Goal: Task Accomplishment & Management: Manage account settings

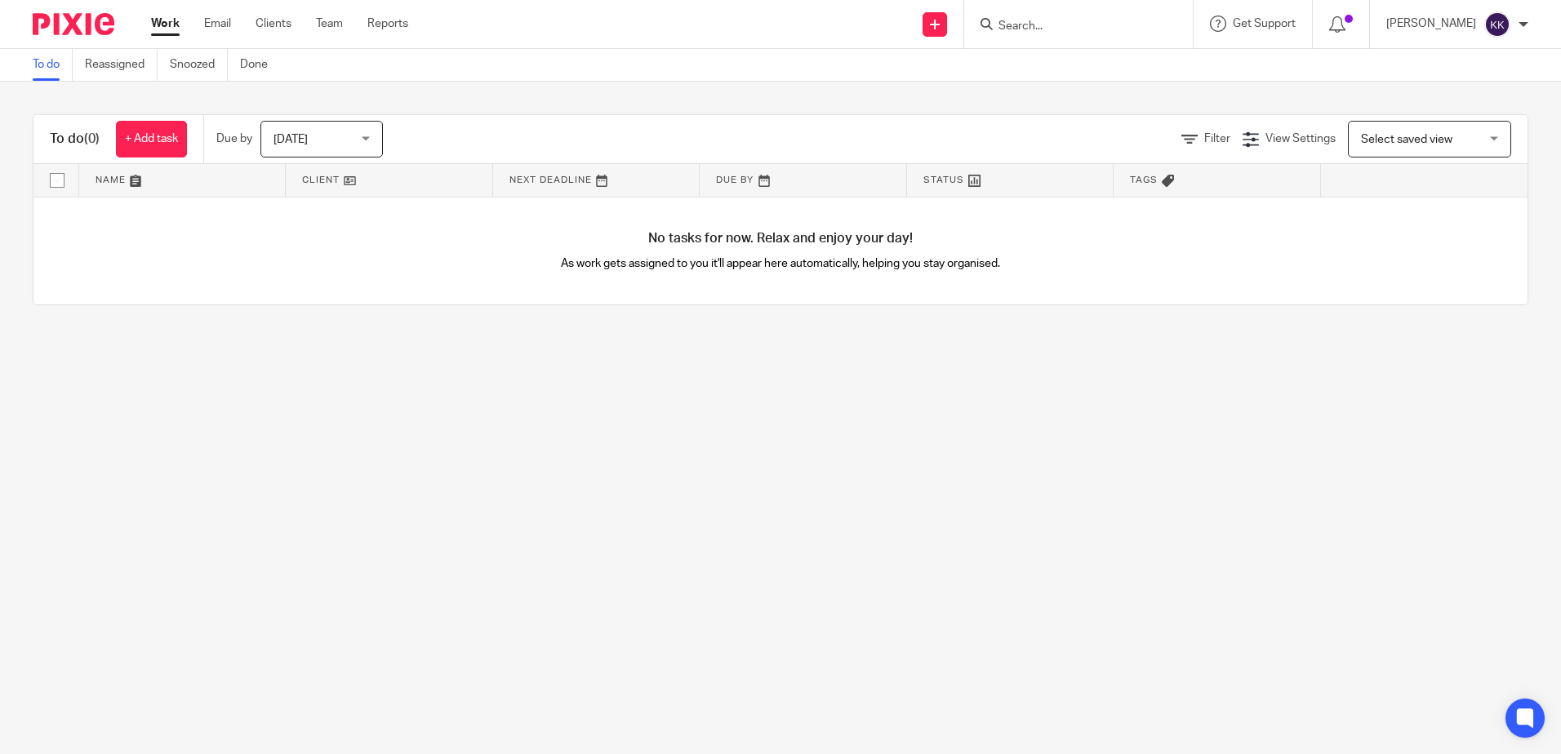
click at [1011, 18] on form at bounding box center [1084, 24] width 174 height 20
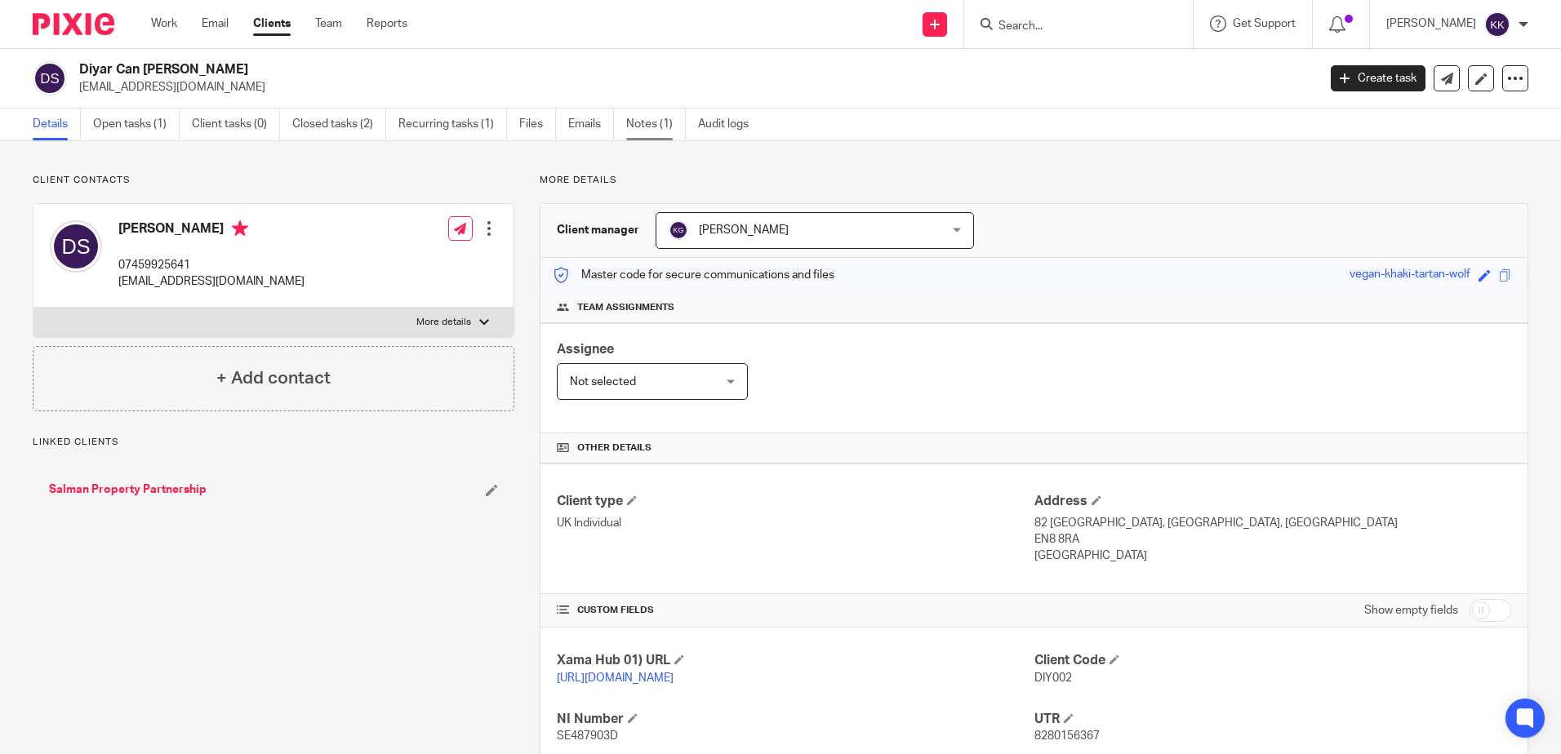
click at [656, 126] on link "Notes (1)" at bounding box center [656, 125] width 60 height 32
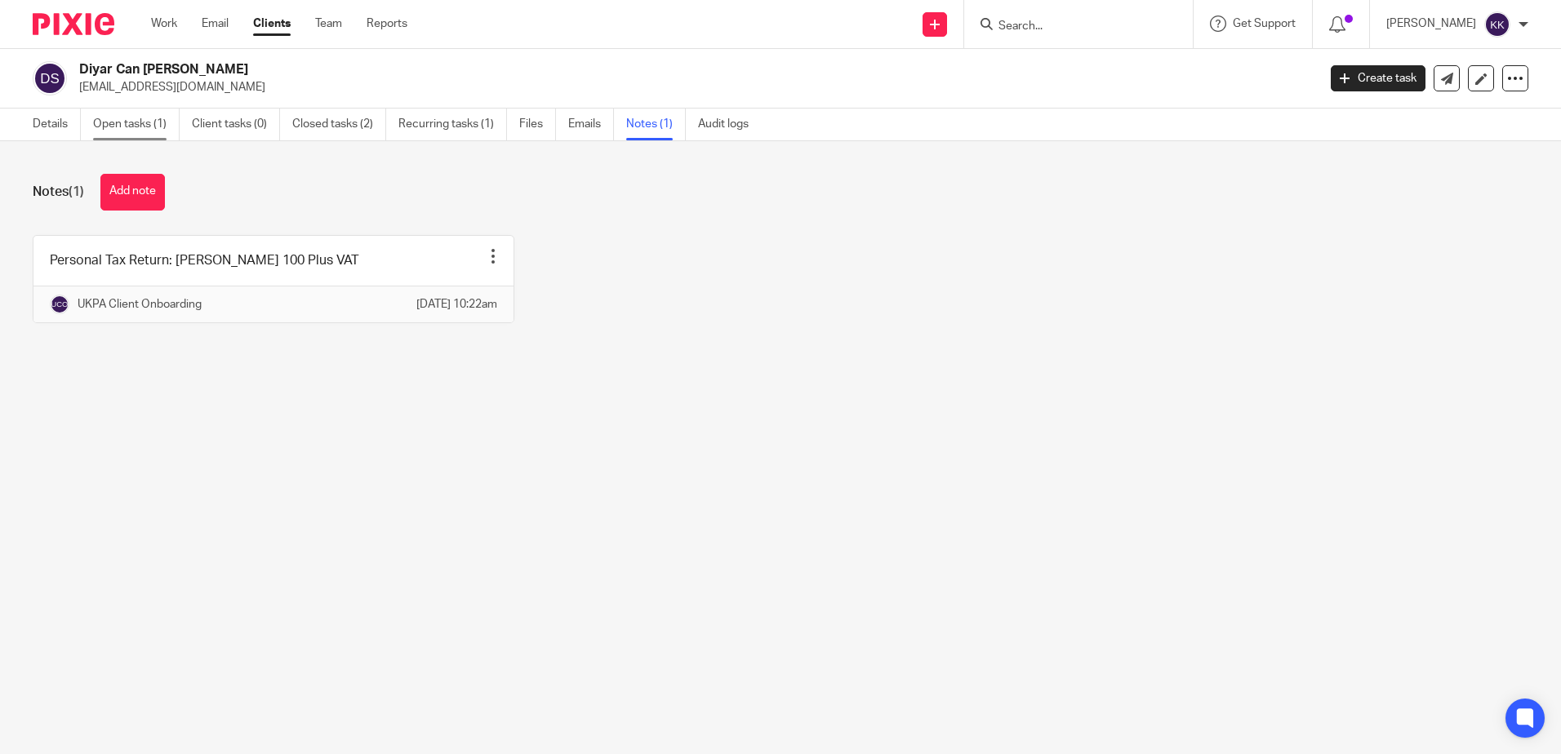
click at [122, 118] on link "Open tasks (1)" at bounding box center [136, 125] width 87 height 32
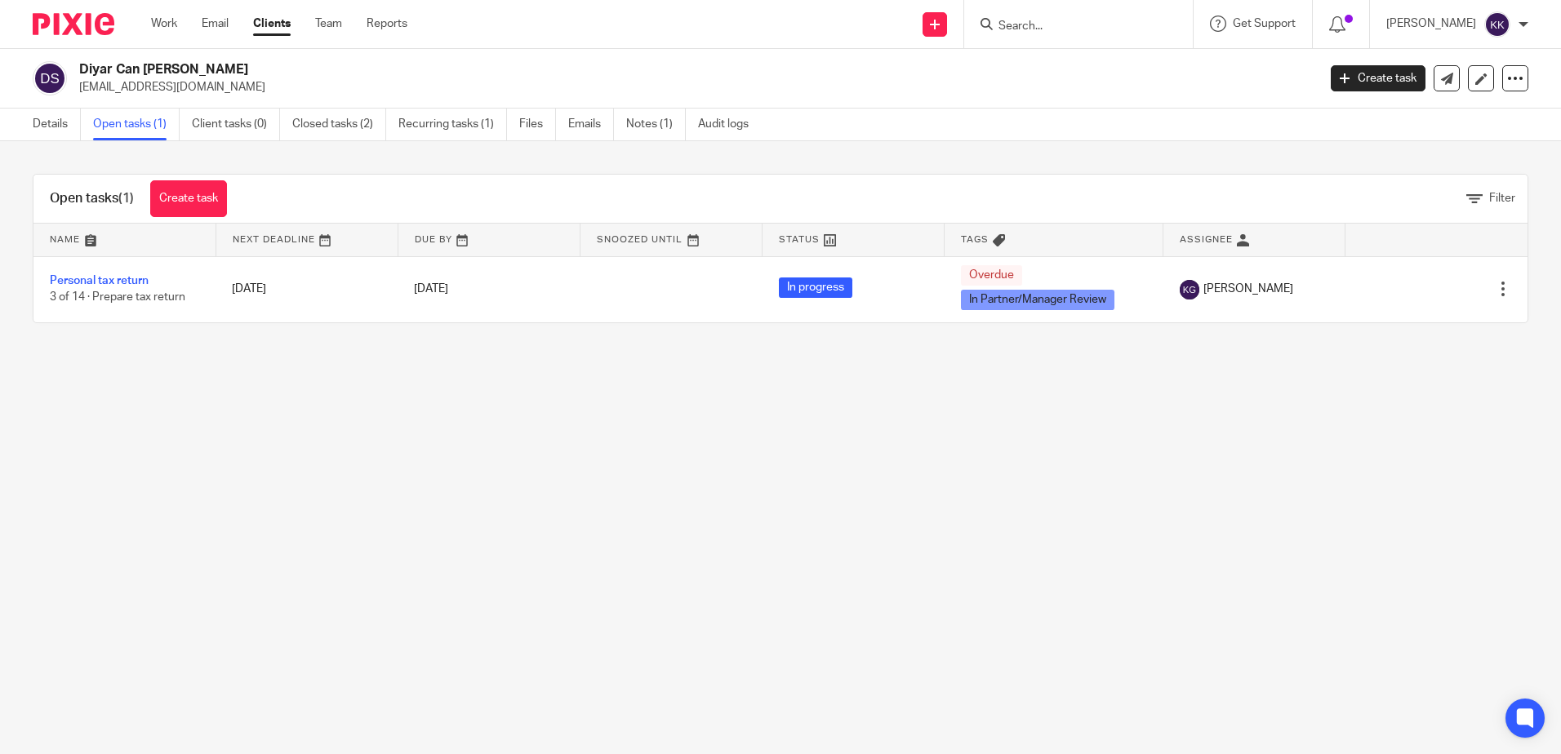
click at [832, 189] on div "Open tasks (1) Create task Filter" at bounding box center [780, 199] width 1494 height 49
click at [315, 117] on link "Closed tasks (2)" at bounding box center [339, 125] width 94 height 32
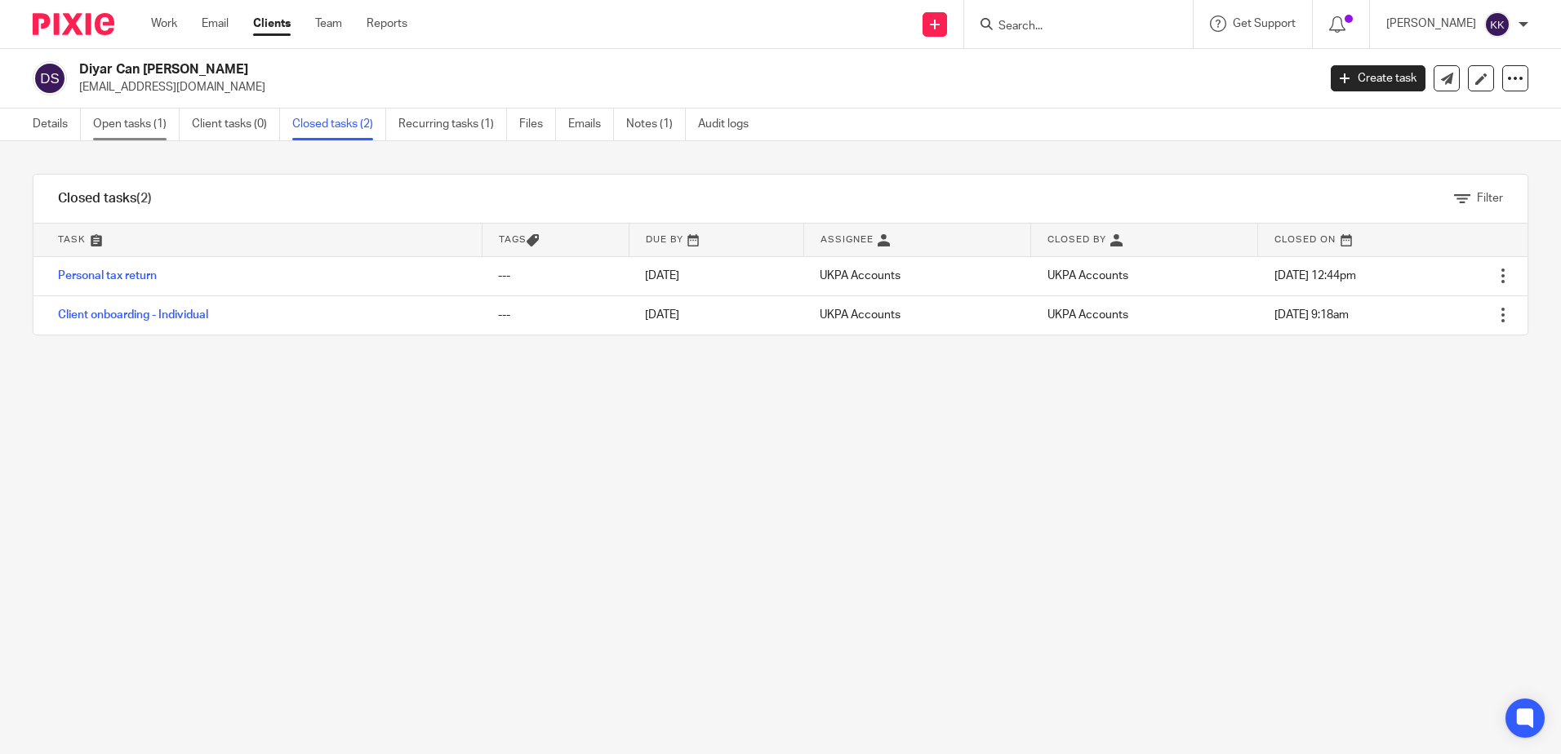
click at [136, 121] on link "Open tasks (1)" at bounding box center [136, 125] width 87 height 32
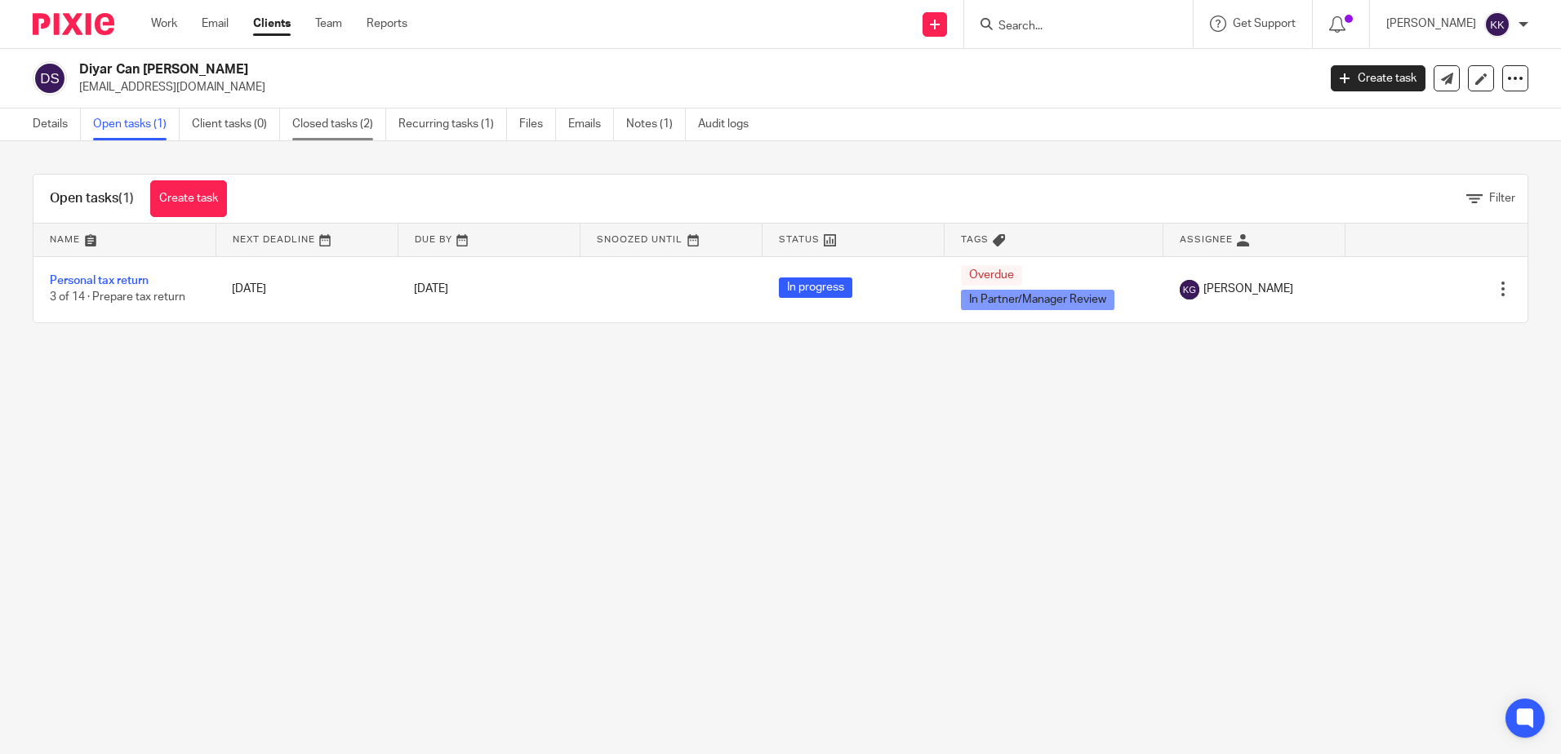
click at [315, 128] on link "Closed tasks (2)" at bounding box center [339, 125] width 94 height 32
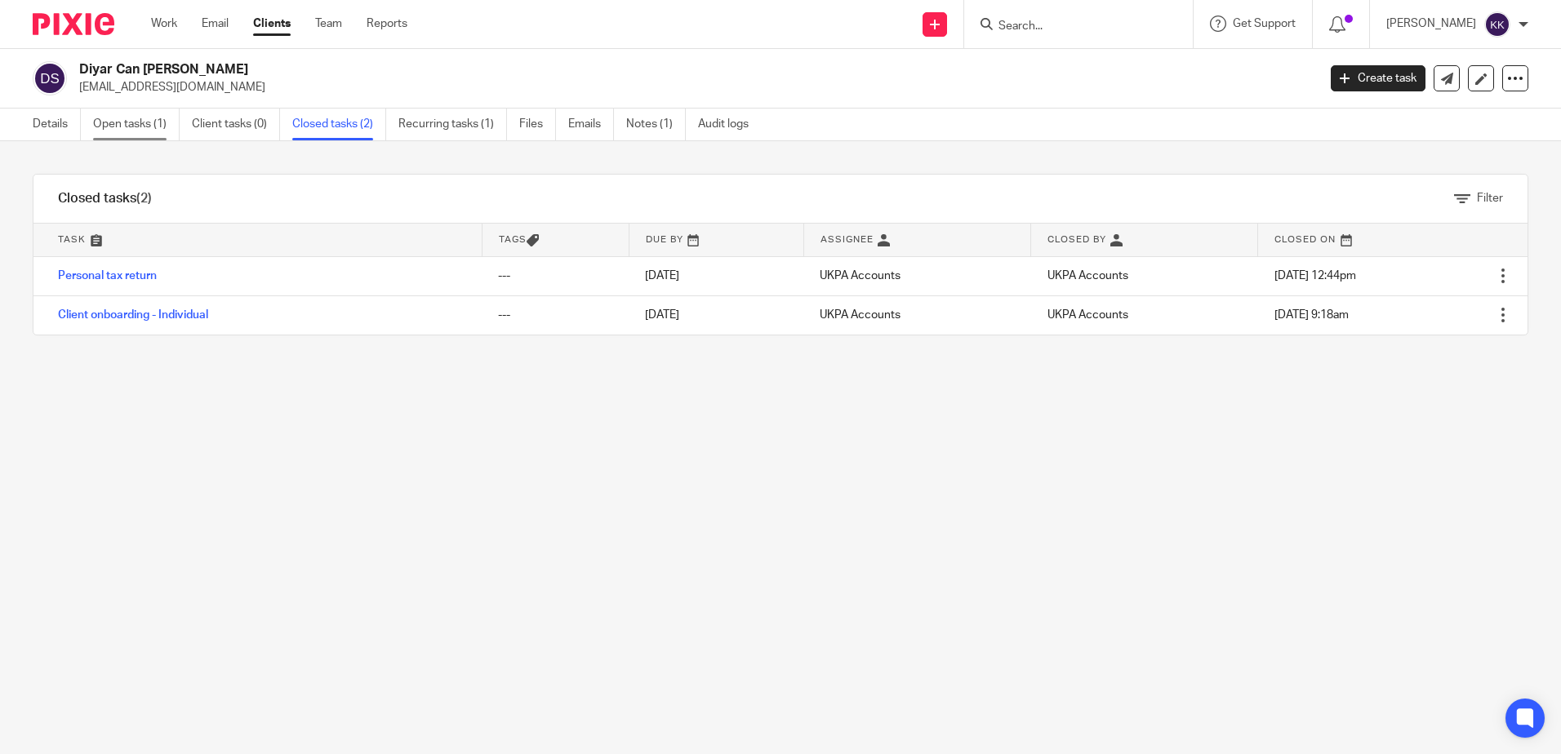
click at [158, 122] on link "Open tasks (1)" at bounding box center [136, 125] width 87 height 32
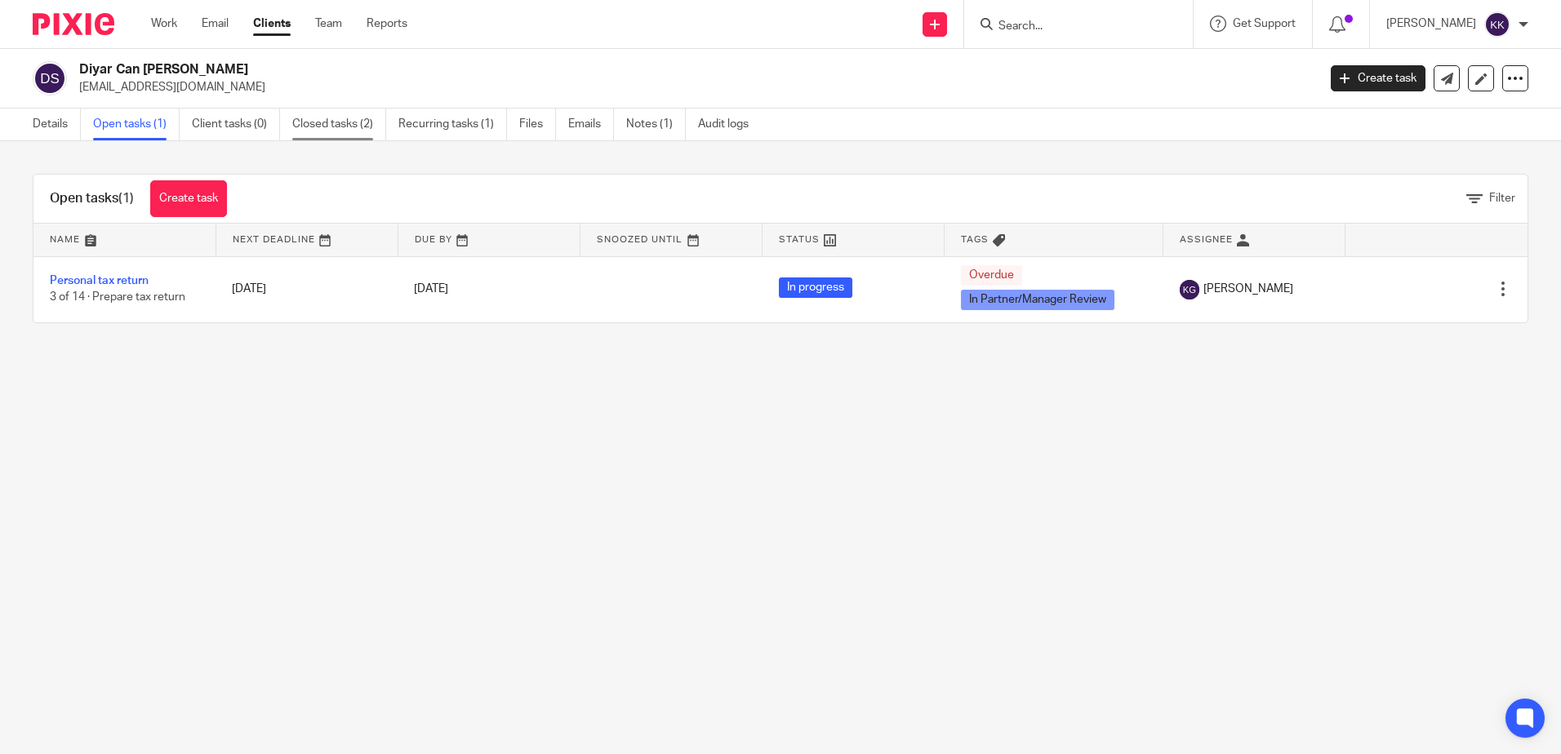
click at [318, 116] on link "Closed tasks (2)" at bounding box center [339, 125] width 94 height 32
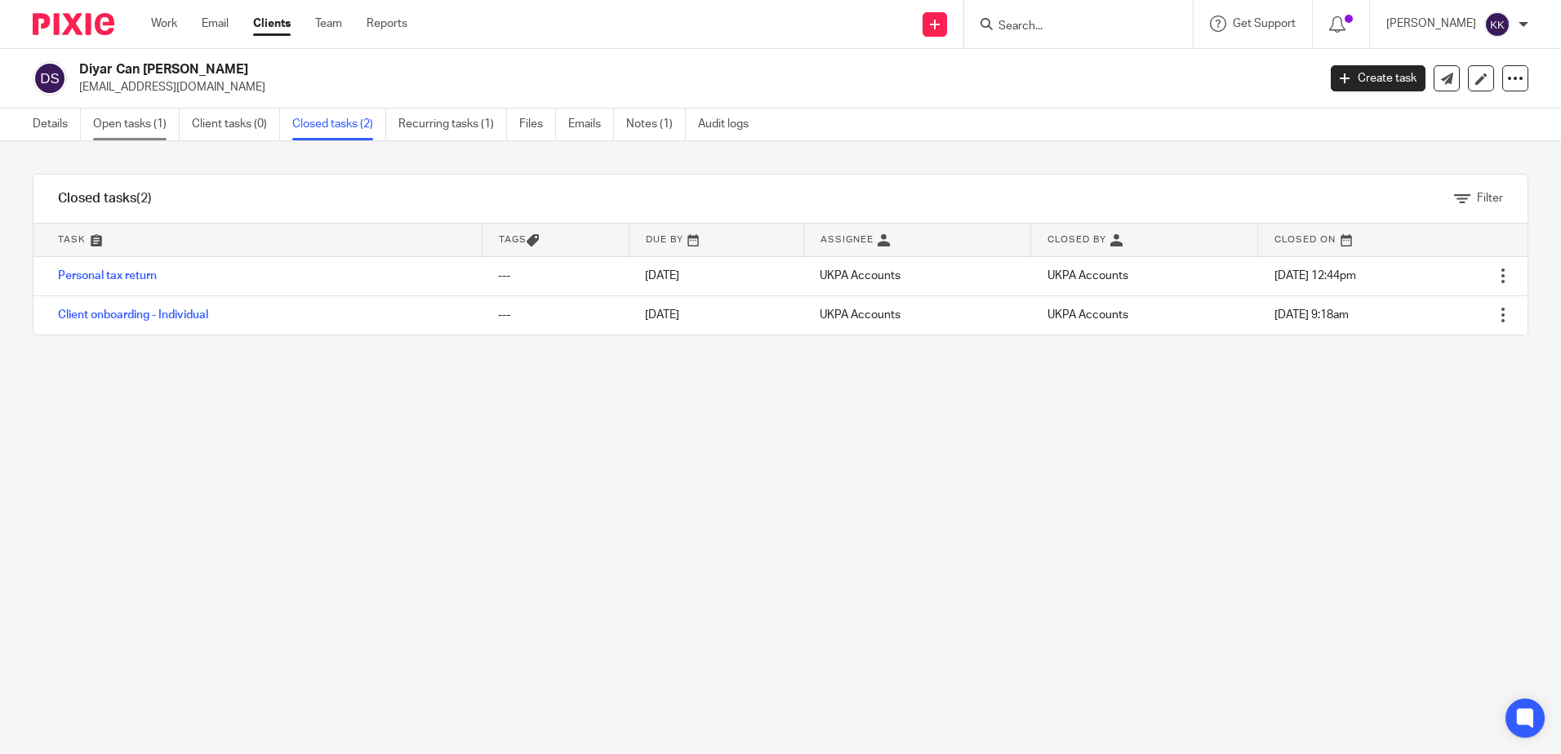
click at [143, 122] on link "Open tasks (1)" at bounding box center [136, 125] width 87 height 32
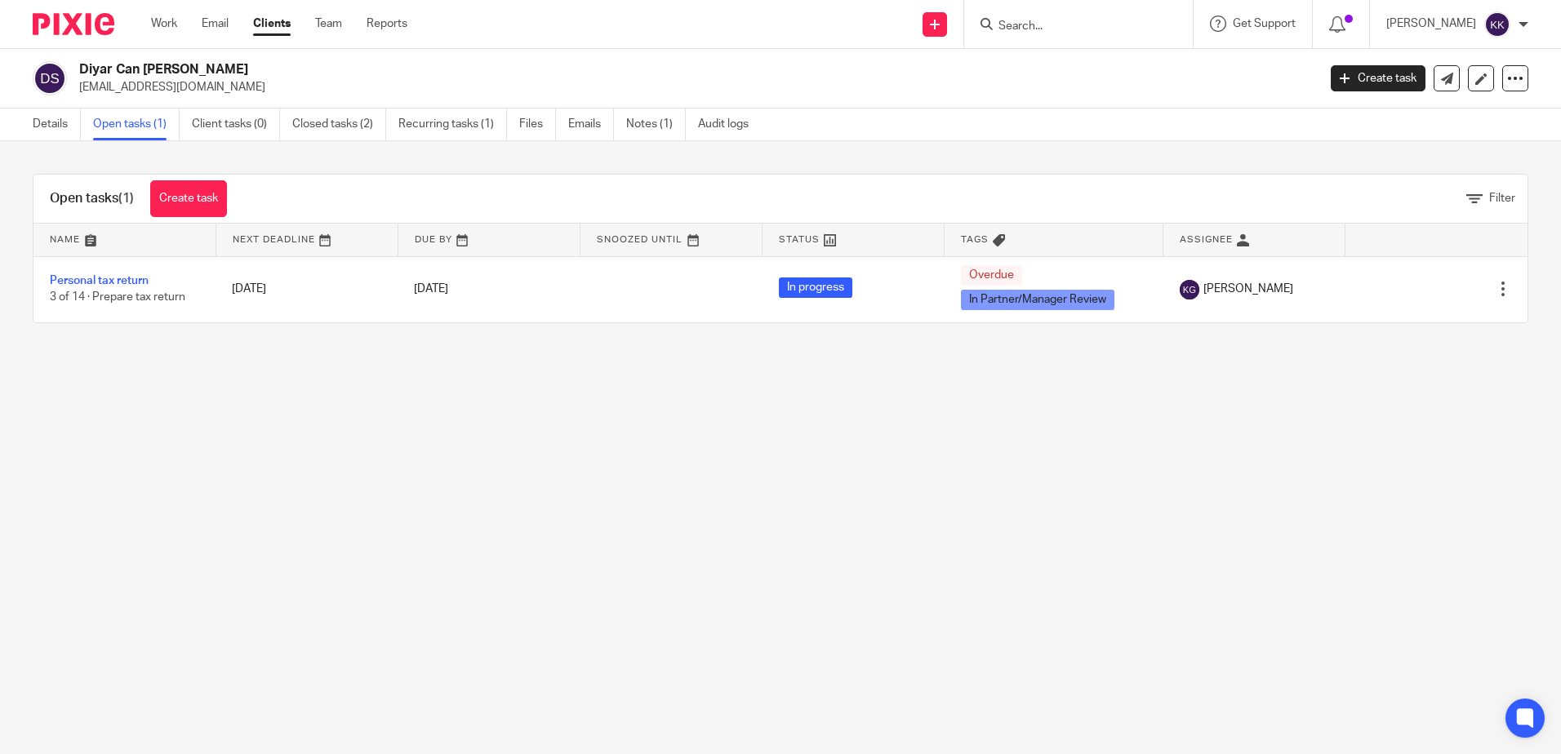
click at [1062, 21] on input "Search" at bounding box center [1070, 27] width 147 height 15
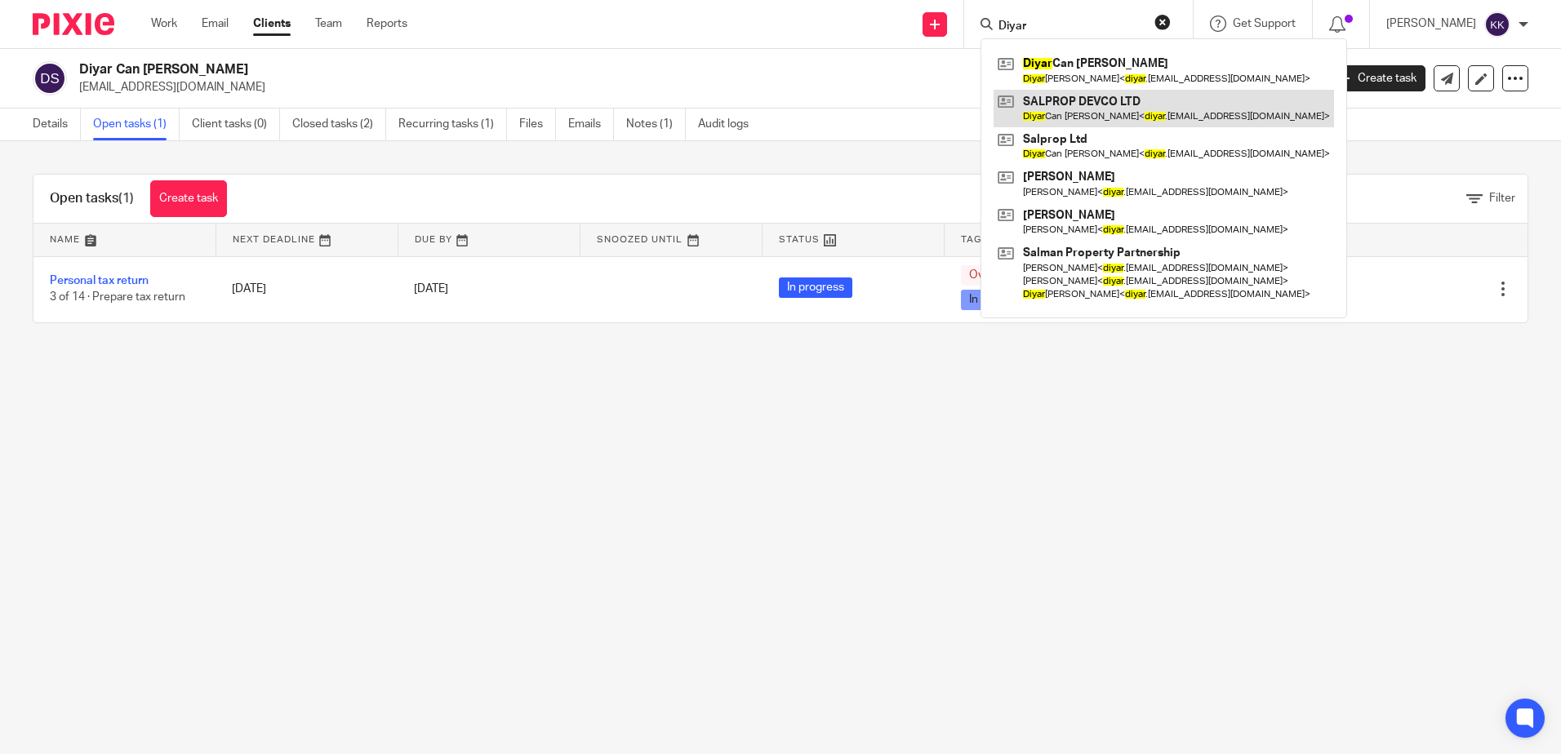
type input "Diyar"
click at [1117, 107] on link at bounding box center [1164, 109] width 340 height 38
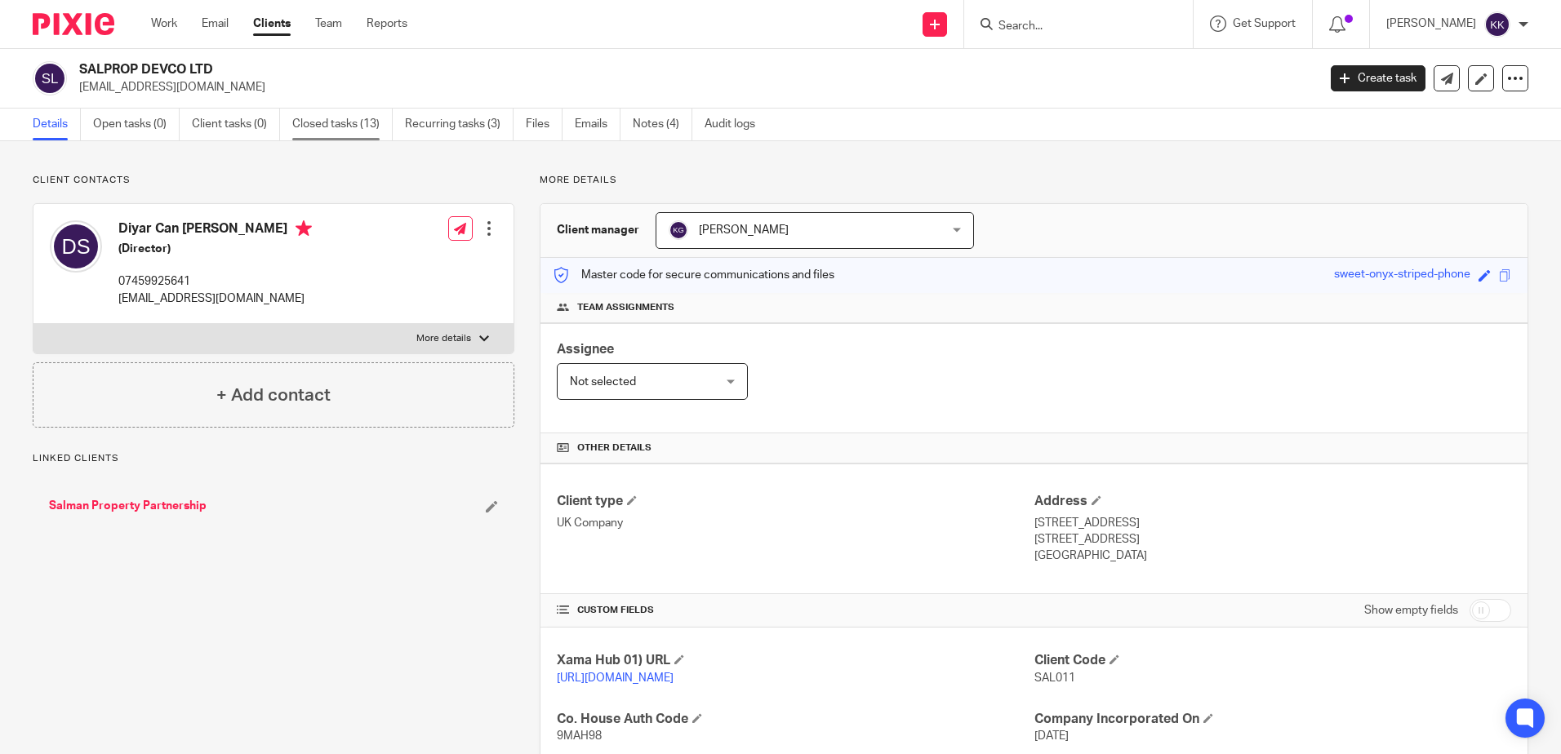
click at [337, 124] on link "Closed tasks (13)" at bounding box center [342, 125] width 100 height 32
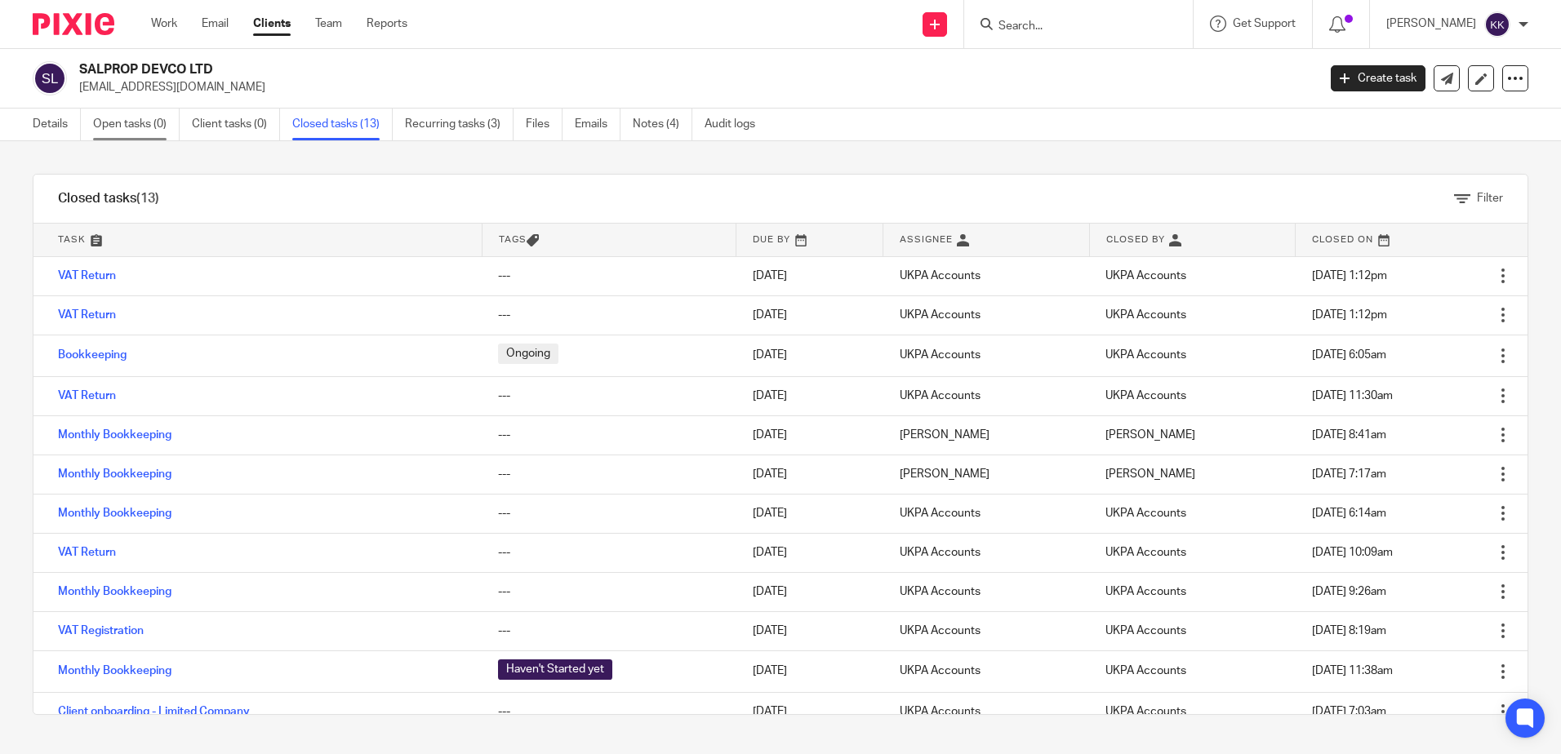
click at [126, 118] on link "Open tasks (0)" at bounding box center [136, 125] width 87 height 32
